Goal: Transaction & Acquisition: Purchase product/service

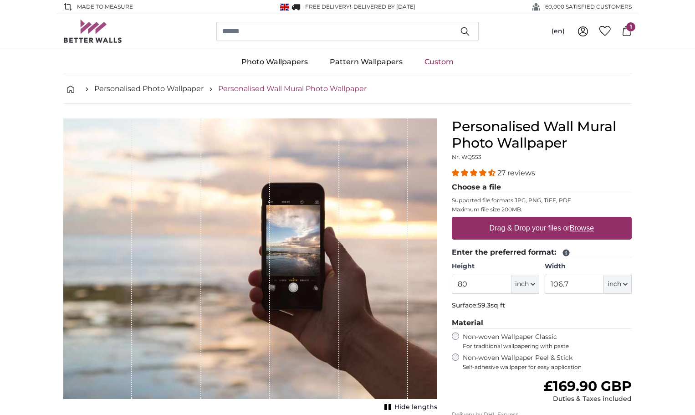
click at [322, 88] on link "Personalised Wall Mural Photo Wallpaper" at bounding box center [292, 88] width 148 height 11
click at [626, 29] on span "1" at bounding box center [630, 26] width 9 height 9
click at [534, 227] on label "Drag & Drop your files or Browse" at bounding box center [542, 228] width 112 height 18
click at [534, 219] on input "Drag & Drop your files or Browse" at bounding box center [542, 218] width 180 height 3
type input "**********"
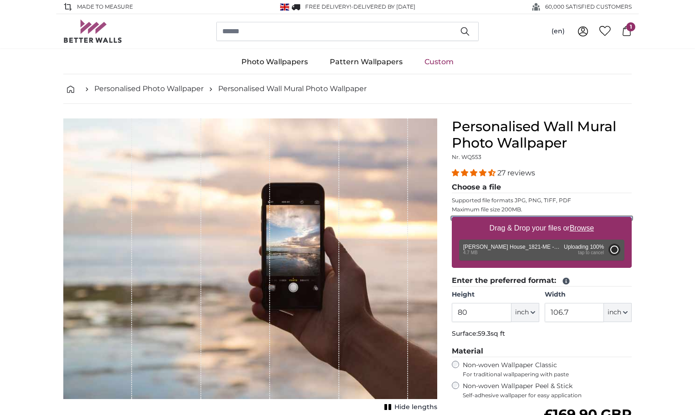
type input "120"
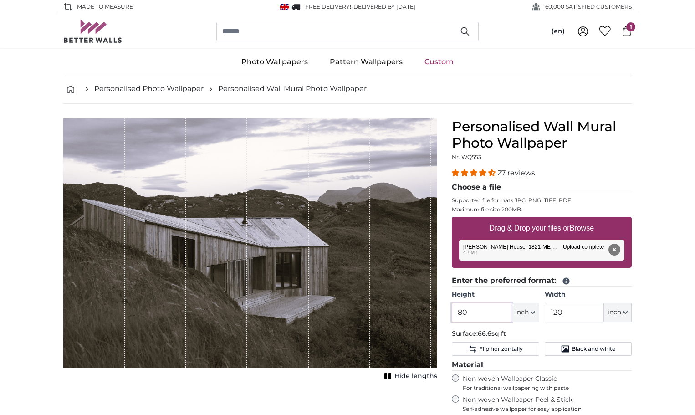
click at [474, 310] on input "80" at bounding box center [481, 312] width 59 height 19
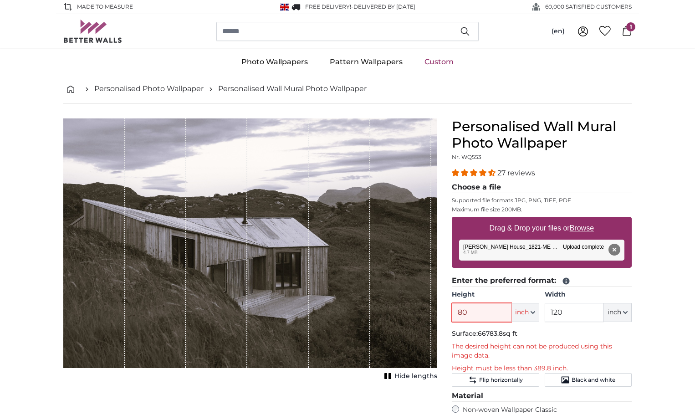
type input "8"
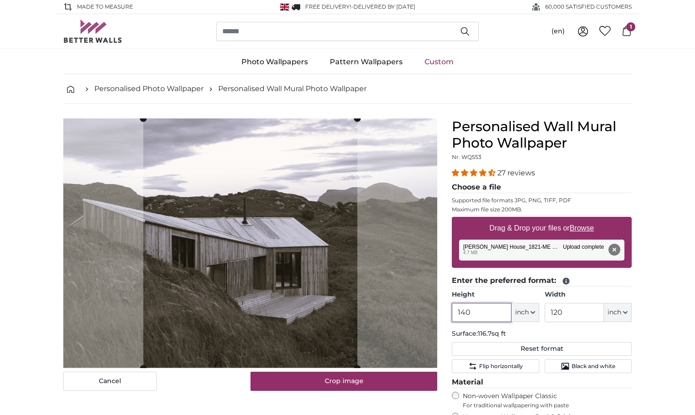
type input "140"
click at [568, 311] on input "120" at bounding box center [573, 312] width 59 height 19
type input "1"
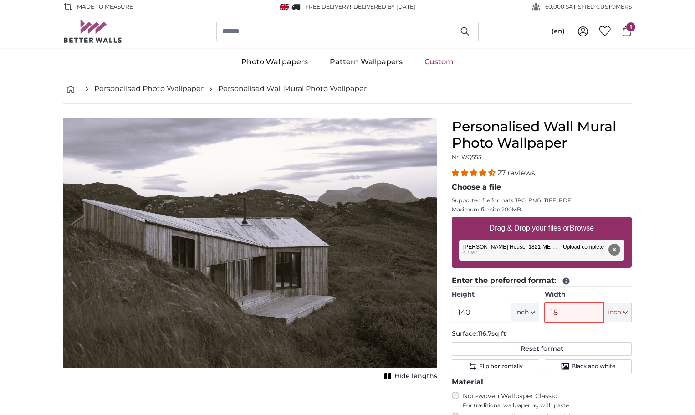
type input "188"
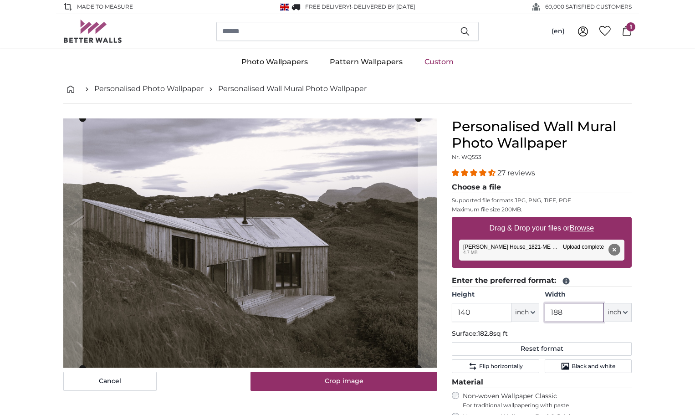
type input "188"
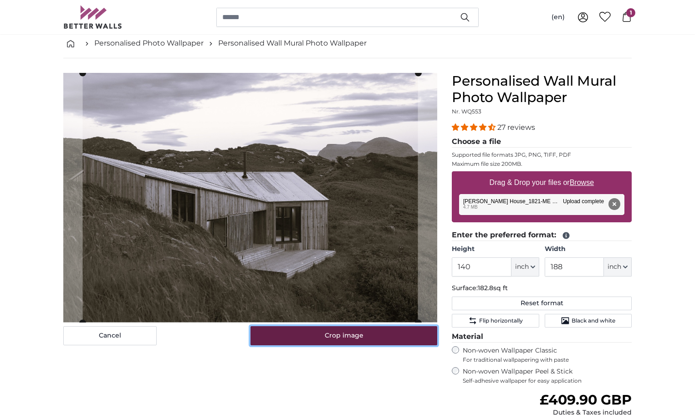
click at [337, 334] on button "Crop image" at bounding box center [343, 335] width 187 height 19
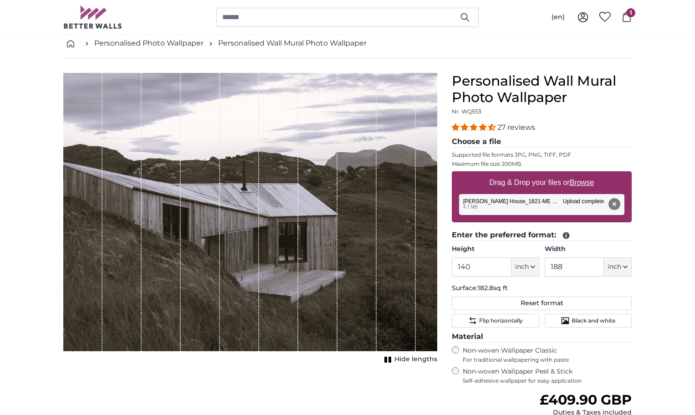
click at [407, 358] on span "Hide lengths" at bounding box center [415, 359] width 43 height 9
click at [404, 357] on span "Show lengths" at bounding box center [414, 359] width 46 height 9
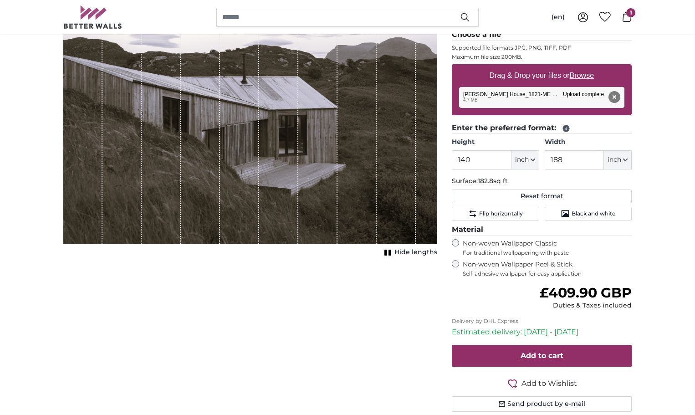
scroll to position [137, 0]
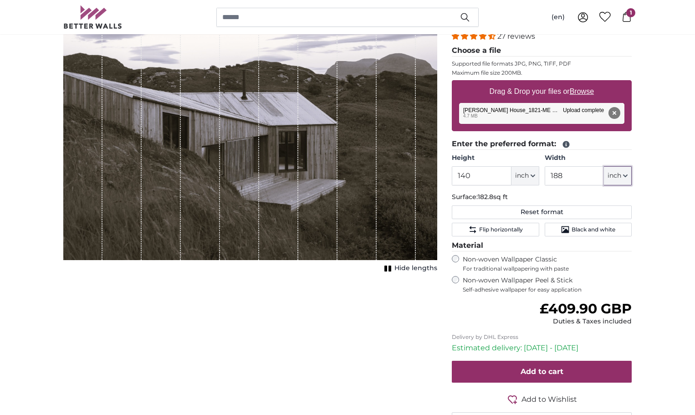
click at [625, 176] on icon "button" at bounding box center [625, 176] width 4 height 2
click at [616, 199] on link "Centimeter (cm)" at bounding box center [617, 200] width 80 height 16
type input "355.6"
type input "477.6"
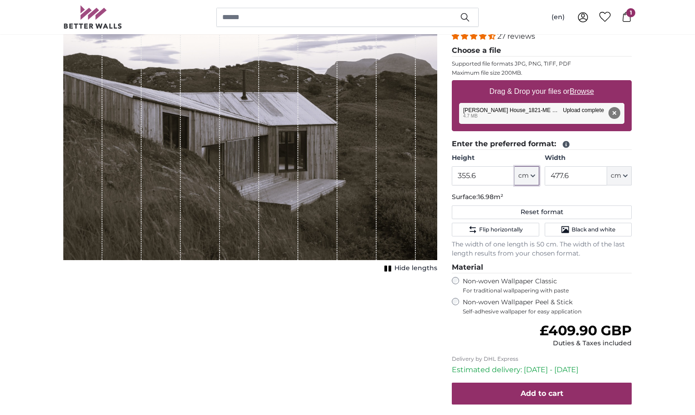
click at [533, 178] on icon "button" at bounding box center [532, 175] width 5 height 5
click at [527, 198] on link "Centimeter (cm)" at bounding box center [527, 200] width 80 height 16
click at [481, 174] on input "355.6" at bounding box center [483, 175] width 62 height 19
type input "3"
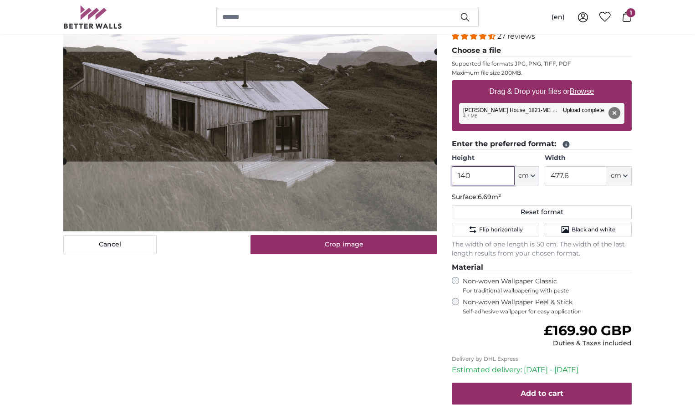
type input "140"
click at [572, 173] on input "477.6" at bounding box center [575, 175] width 62 height 19
type input "4"
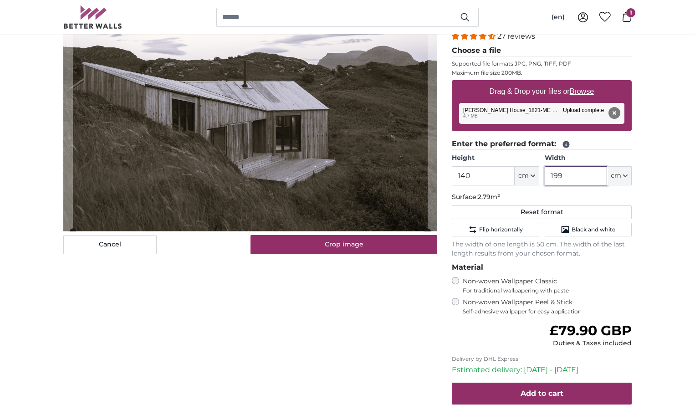
type input "199"
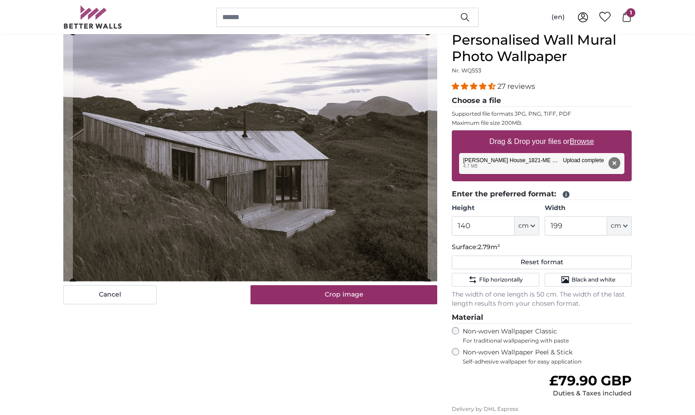
scroll to position [46, 0]
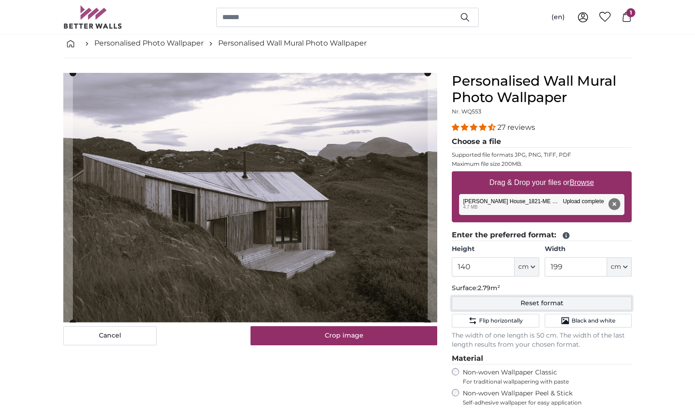
click at [544, 301] on button "Reset format" at bounding box center [542, 303] width 180 height 14
type input "203.2"
type input "304.79999999999995"
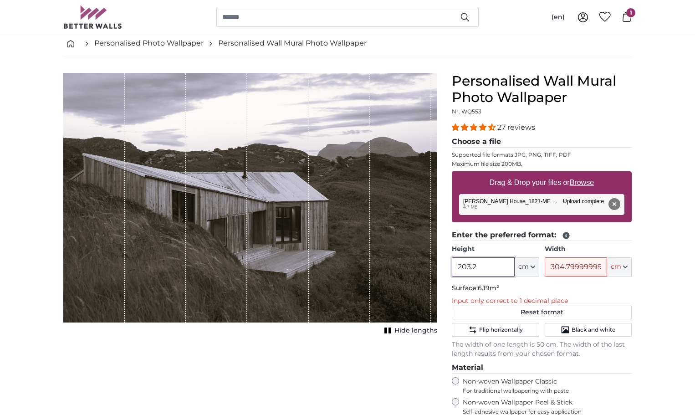
click at [477, 265] on input "203.2" at bounding box center [483, 266] width 62 height 19
type input "2"
type input "140"
click at [600, 265] on input "304.79999999999995" at bounding box center [575, 266] width 62 height 19
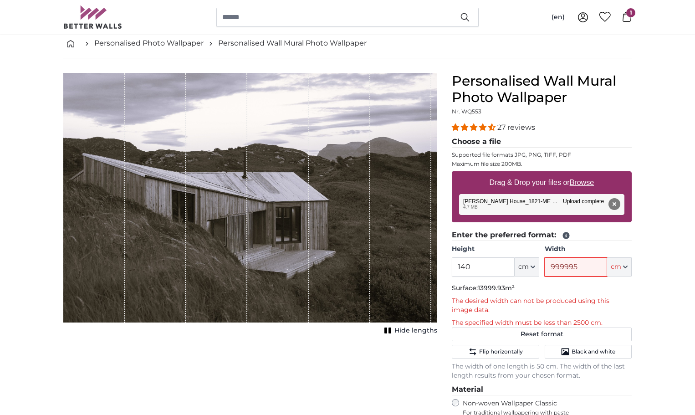
click at [585, 268] on input "999995" at bounding box center [575, 266] width 62 height 19
type input "9"
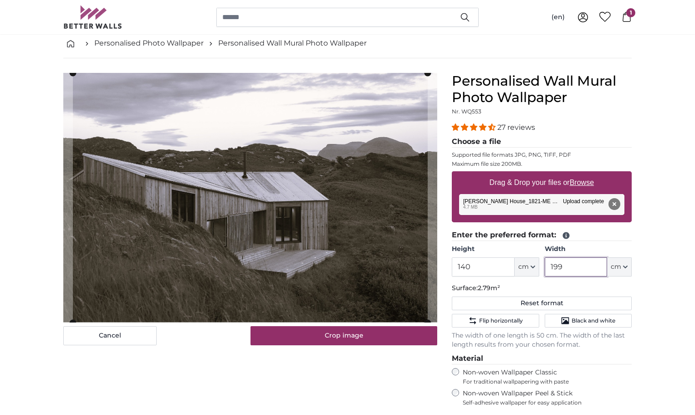
type input "199"
click at [0, 0] on slot at bounding box center [0, 0] width 0 height 0
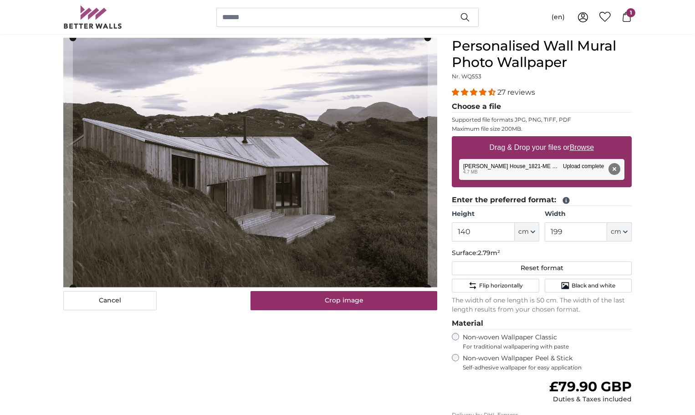
scroll to position [182, 0]
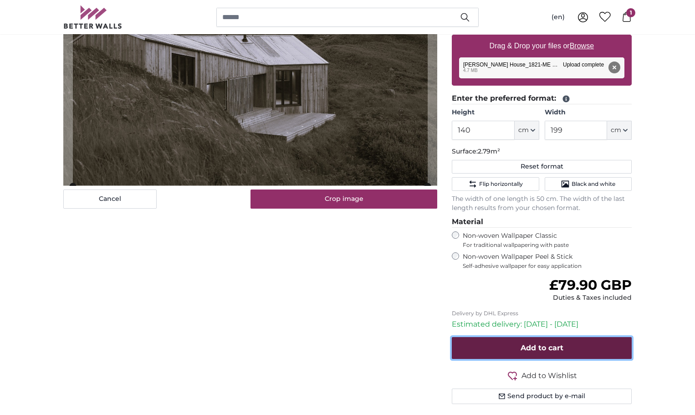
click at [541, 346] on span "Add to cart" at bounding box center [541, 347] width 43 height 9
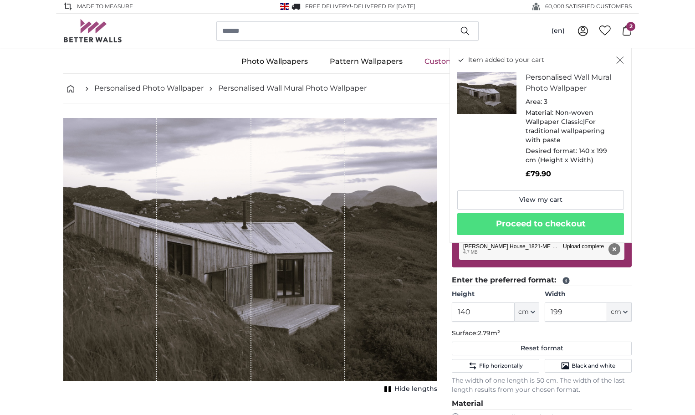
scroll to position [0, 0]
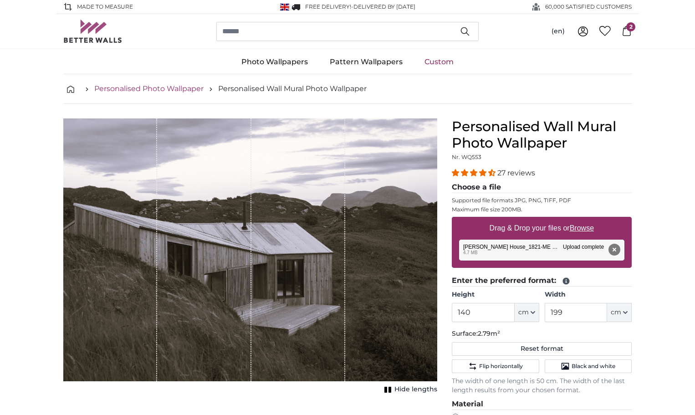
click at [161, 86] on link "Personalised Photo Wallpaper" at bounding box center [148, 88] width 109 height 11
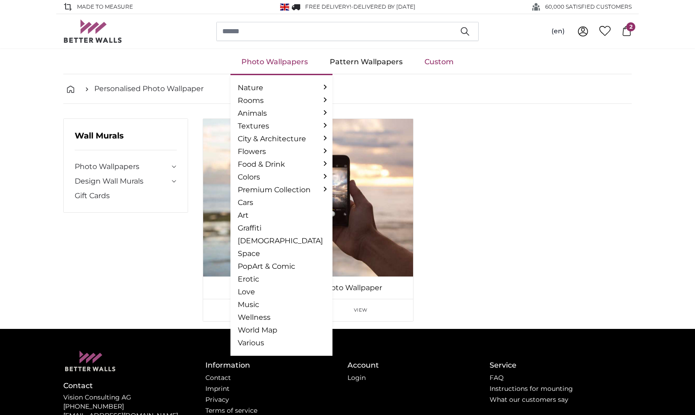
click at [276, 59] on link "Photo Wallpapers" at bounding box center [274, 62] width 88 height 24
